Goal: Task Accomplishment & Management: Manage account settings

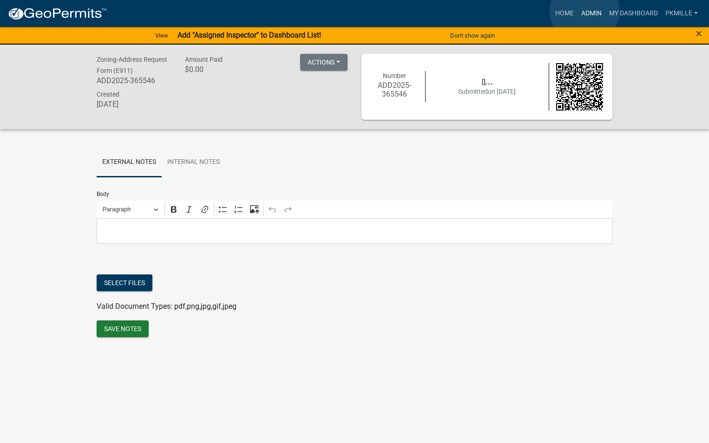
click at [585, 11] on link "Admin" at bounding box center [592, 14] width 28 height 18
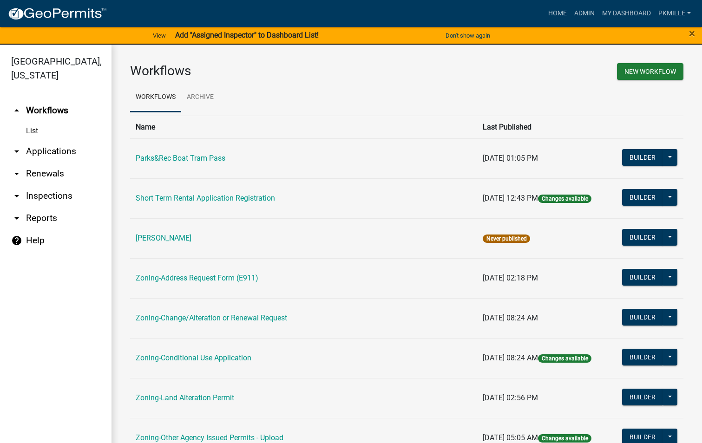
click at [48, 151] on link "arrow_drop_down Applications" at bounding box center [56, 151] width 112 height 22
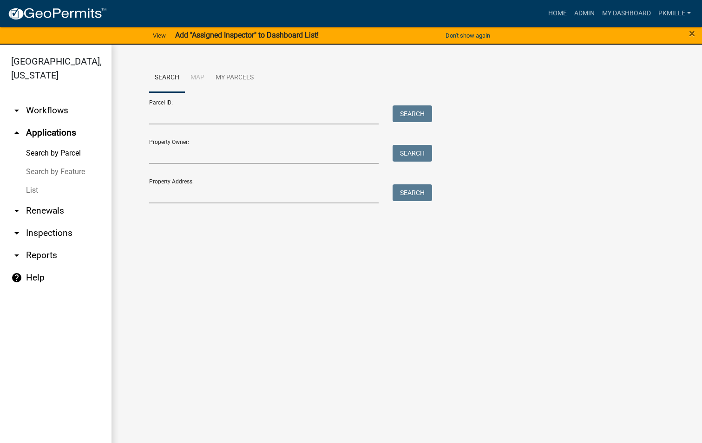
click at [39, 187] on link "List" at bounding box center [56, 190] width 112 height 19
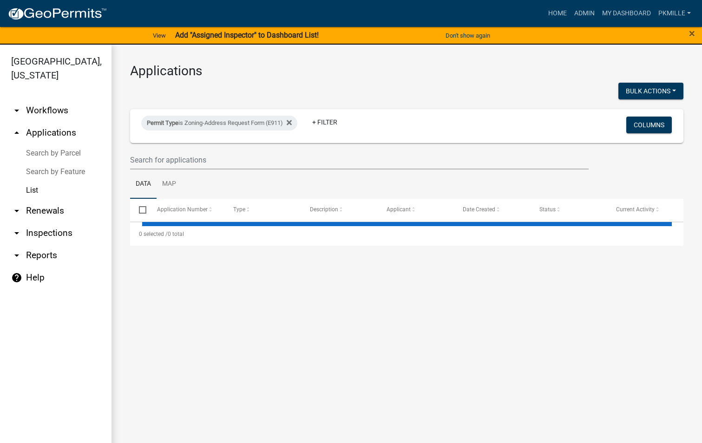
select select "2: 50"
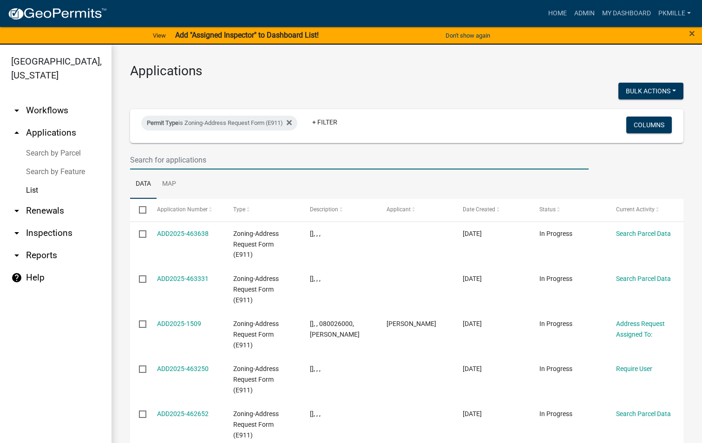
click at [171, 161] on input "text" at bounding box center [359, 160] width 459 height 19
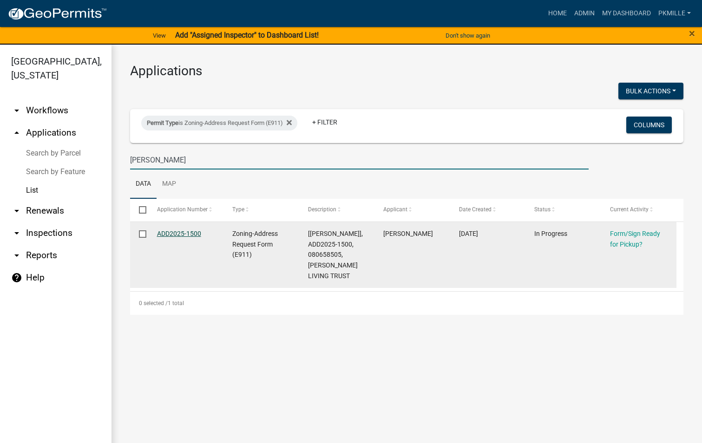
type input "[PERSON_NAME]"
click at [175, 234] on link "ADD2025-1500" at bounding box center [179, 233] width 44 height 7
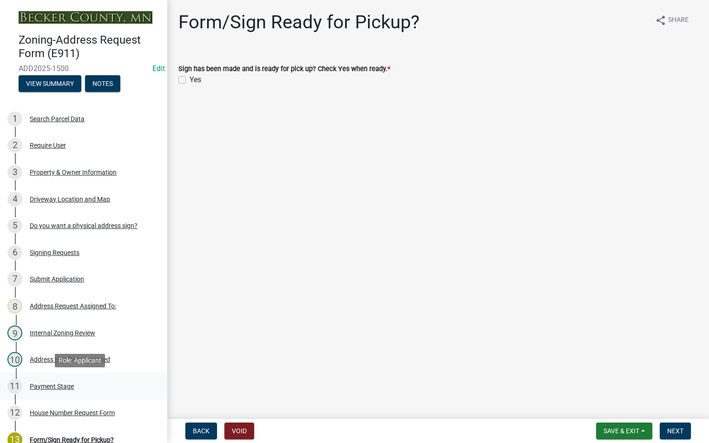
click at [49, 381] on div "11 Payment Stage" at bounding box center [79, 386] width 145 height 15
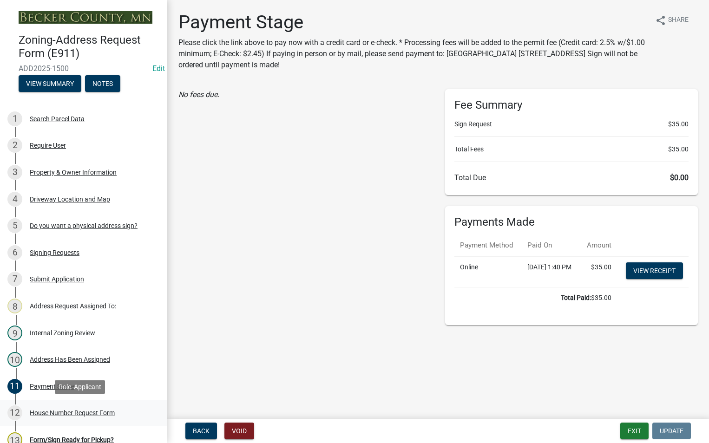
click at [69, 414] on div "House Number Request Form" at bounding box center [72, 413] width 85 height 7
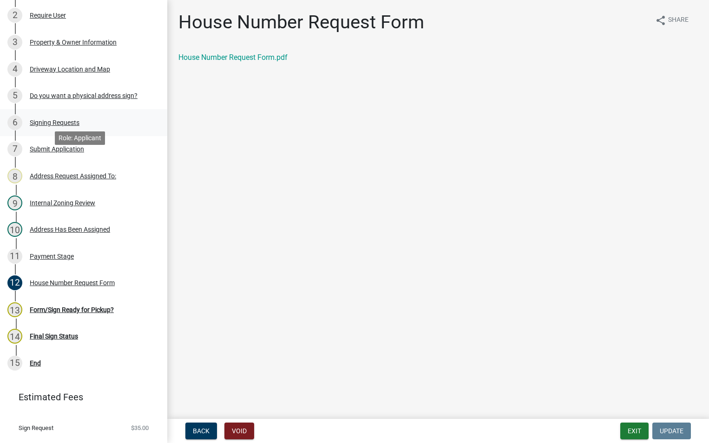
scroll to position [139, 0]
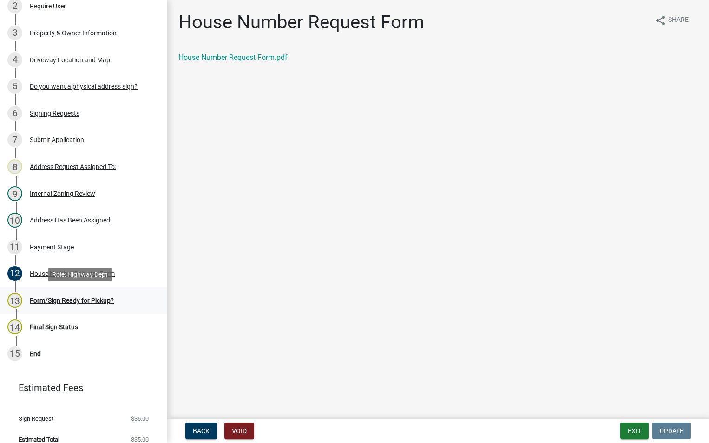
click at [81, 299] on div "Form/Sign Ready for Pickup?" at bounding box center [72, 300] width 84 height 7
